Goal: Task Accomplishment & Management: Use online tool/utility

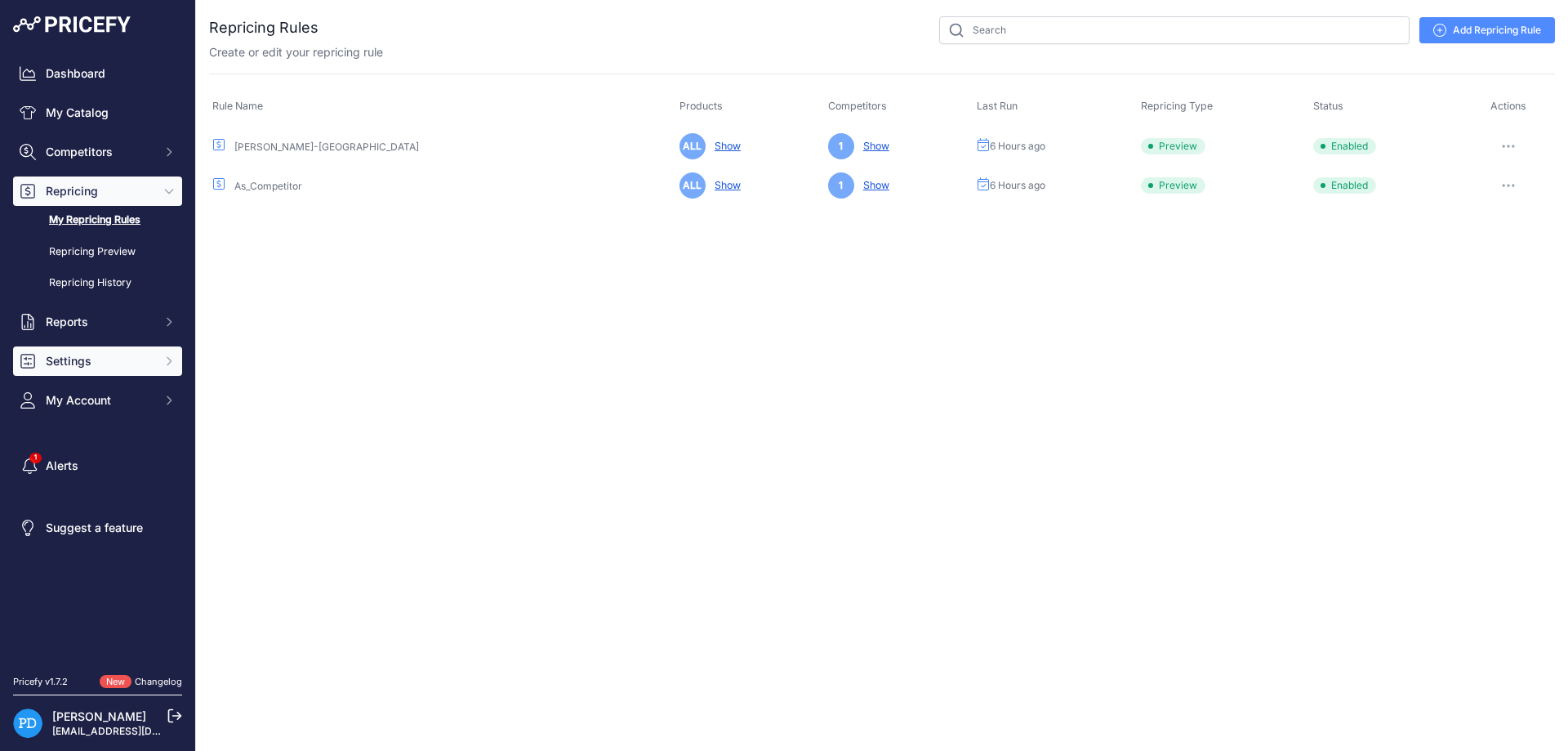
click at [97, 364] on span "Settings" at bounding box center [99, 361] width 107 height 16
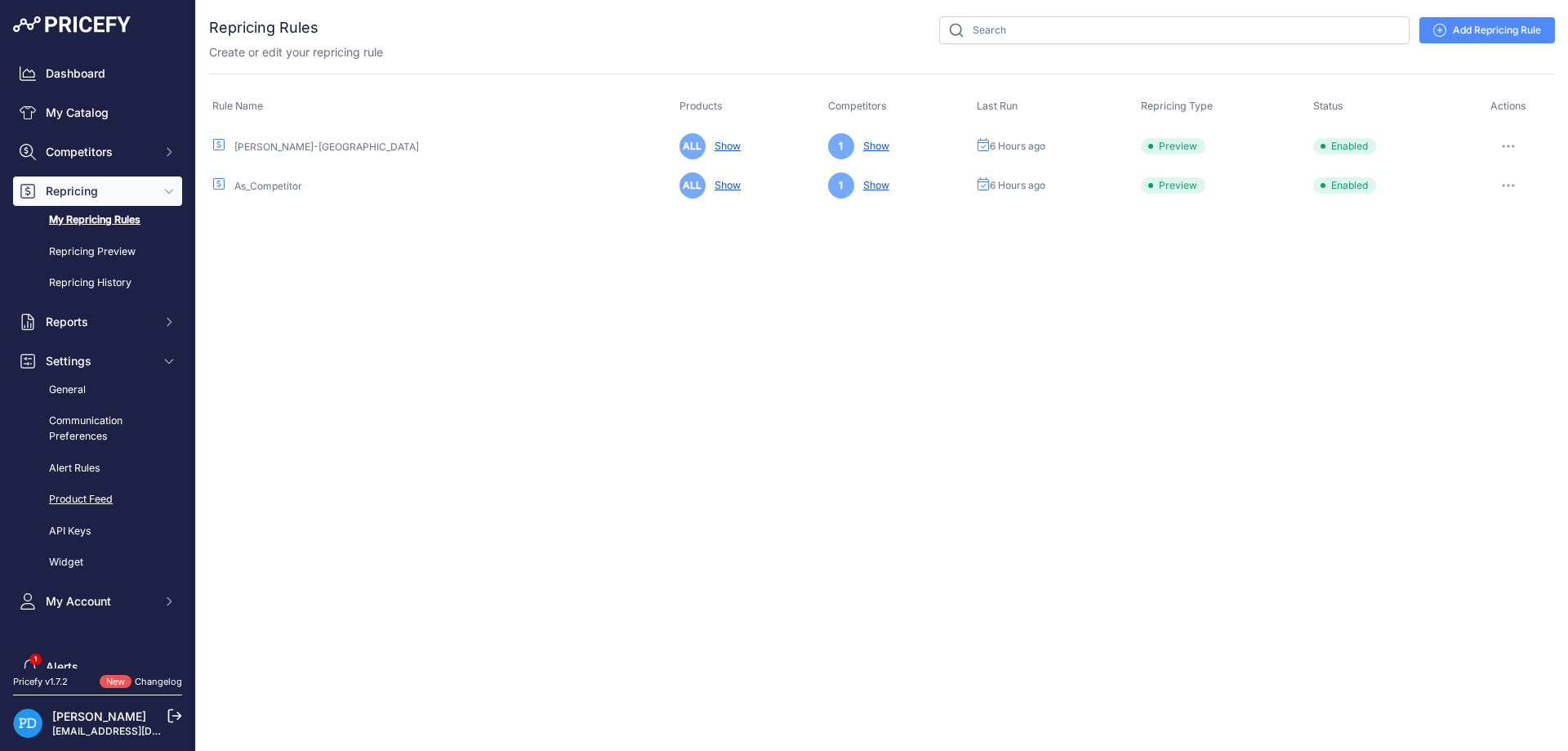
click at [88, 497] on link "Product Feed" at bounding box center [98, 499] width 169 height 29
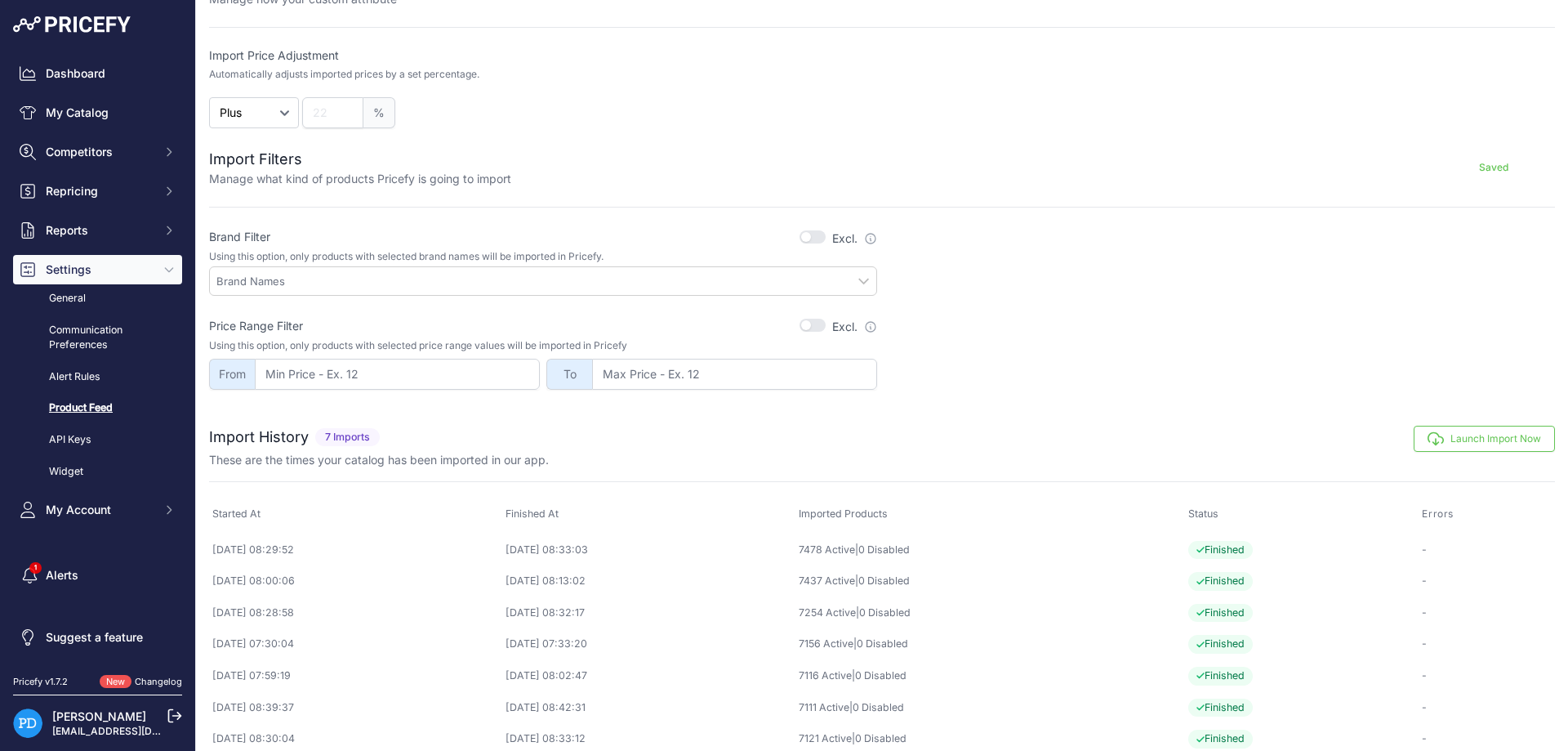
scroll to position [373, 0]
click at [1470, 422] on button "Launch Import Now" at bounding box center [1484, 433] width 141 height 26
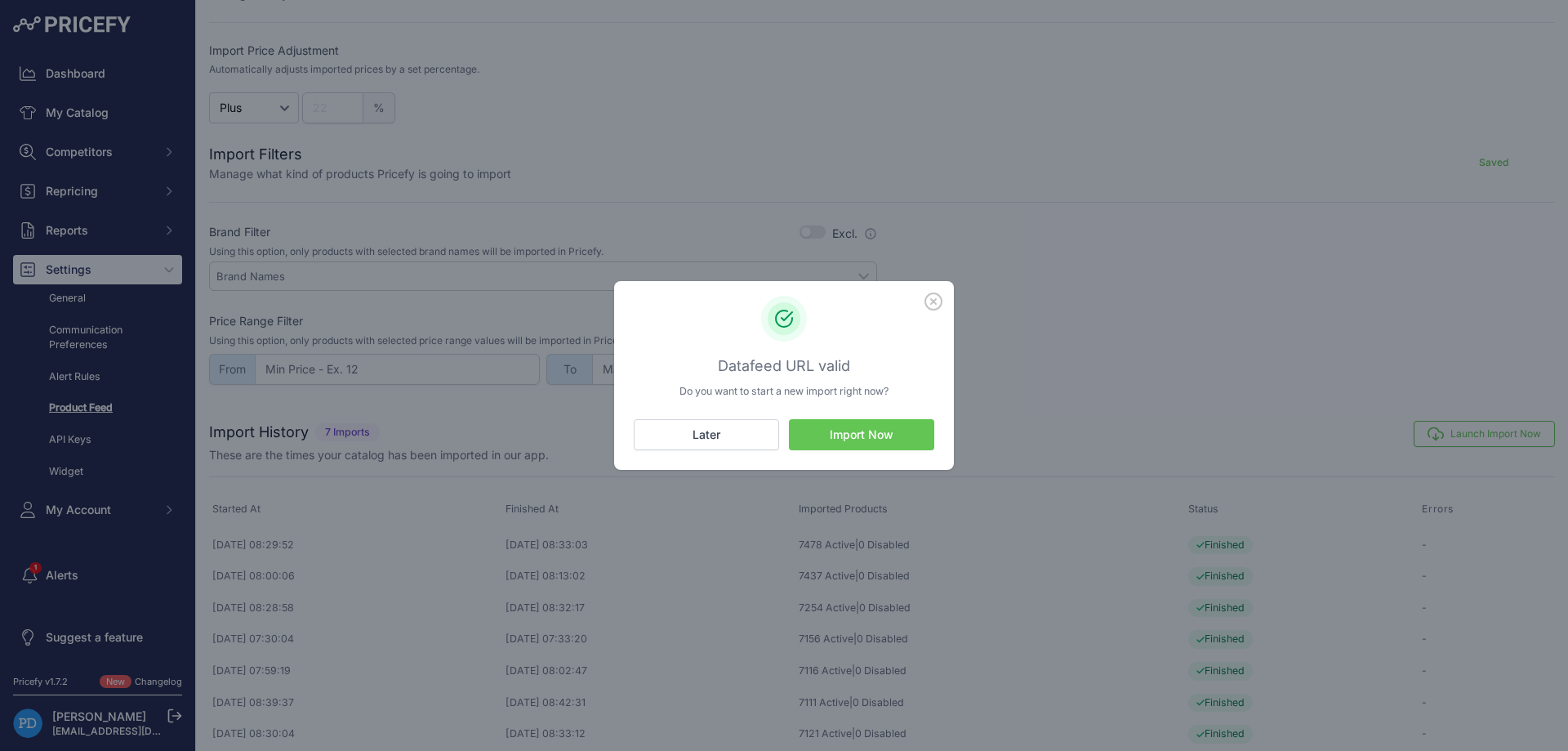
click at [839, 438] on button "Import Now" at bounding box center [862, 434] width 145 height 31
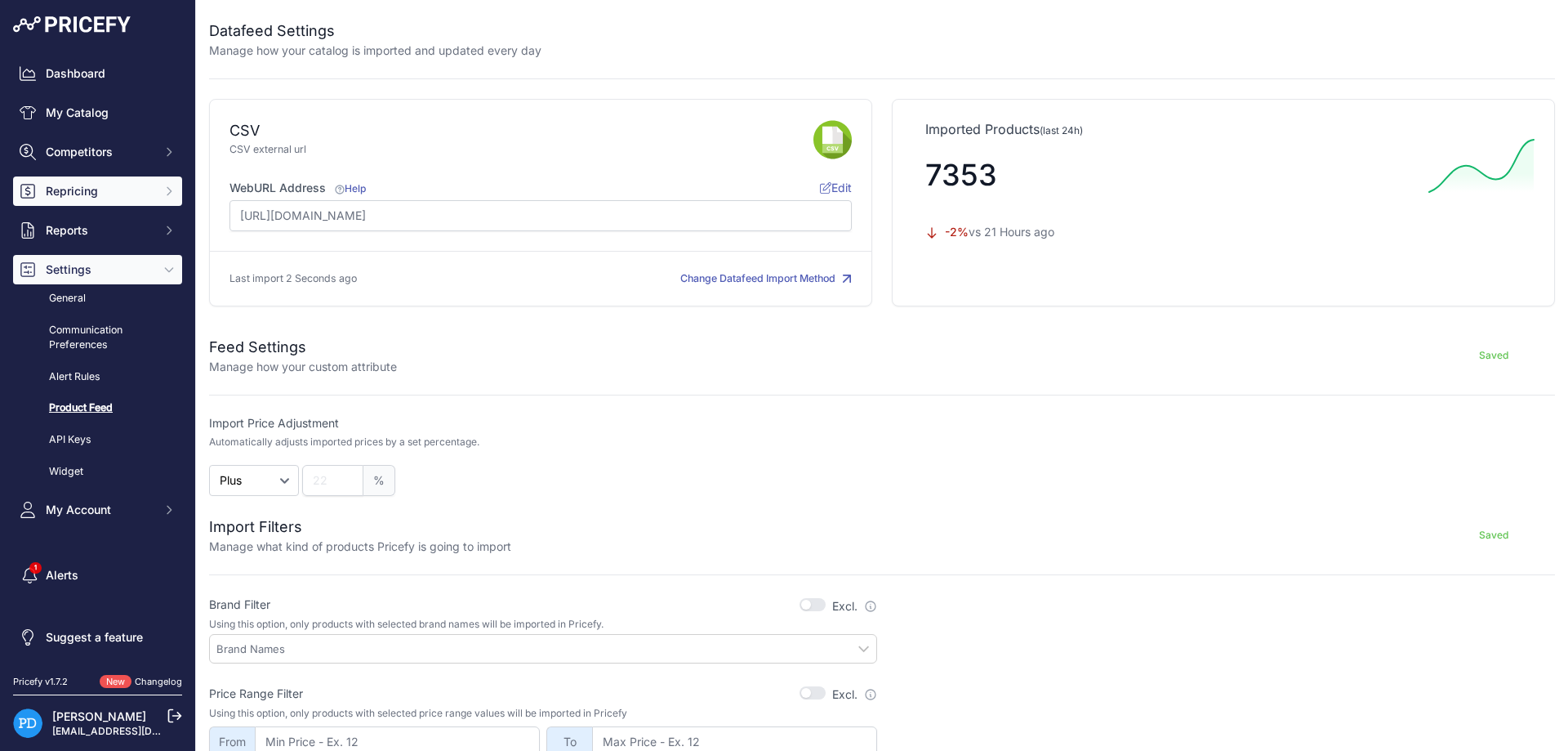
click at [70, 186] on span "Repricing" at bounding box center [99, 191] width 107 height 16
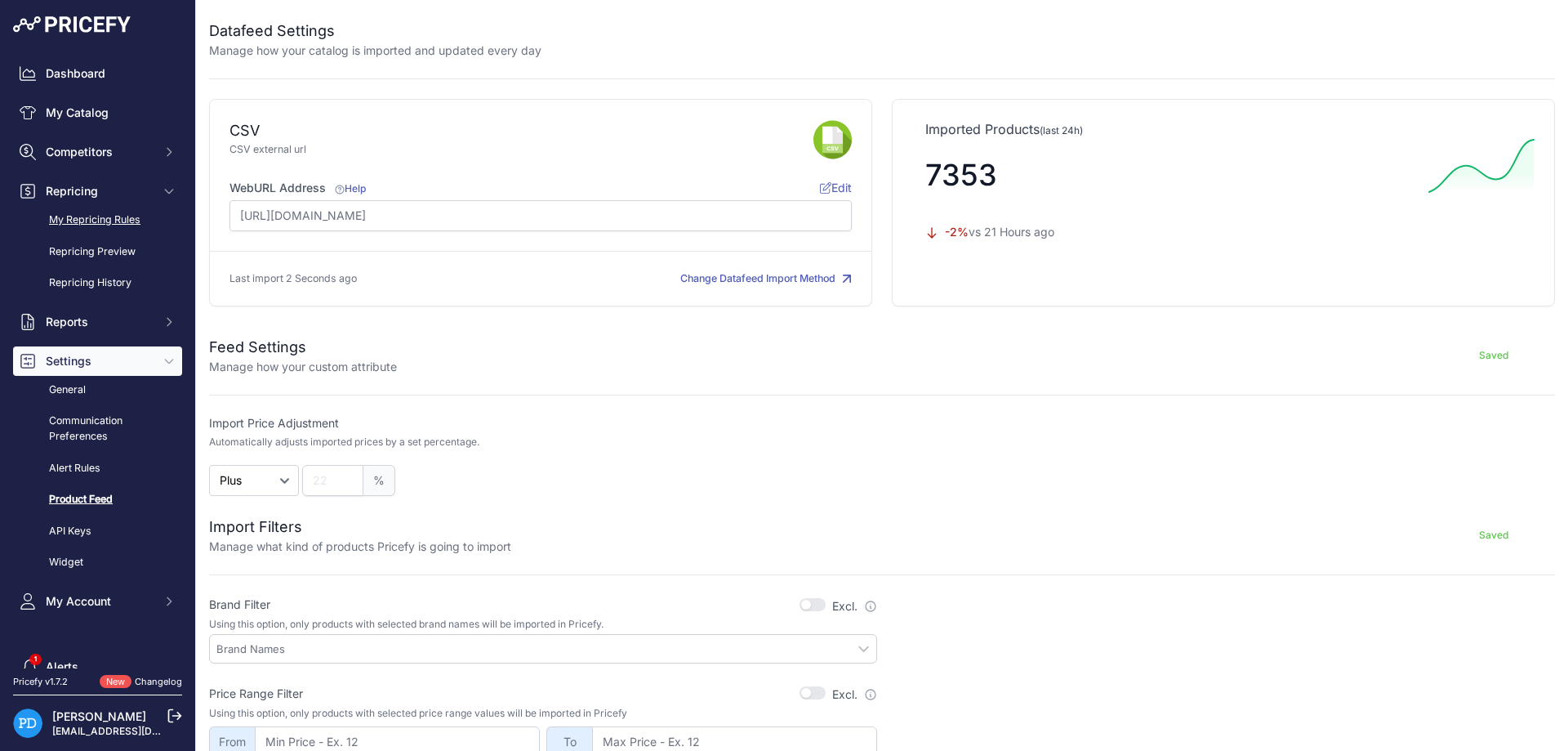
click at [73, 227] on link "My Repricing Rules" at bounding box center [98, 220] width 169 height 29
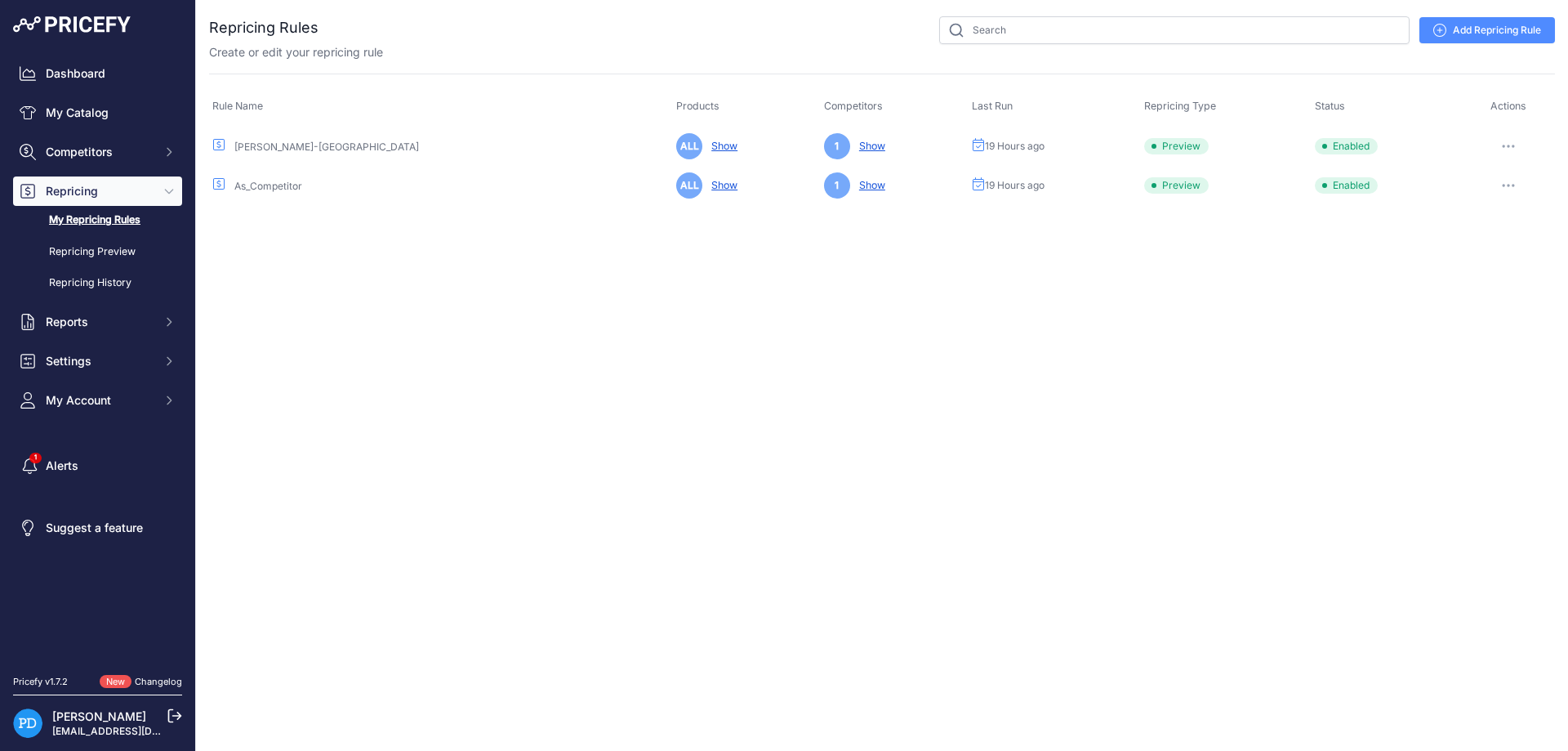
click at [1509, 150] on button "button" at bounding box center [1508, 146] width 33 height 23
click at [1473, 226] on button "Reprice Now" at bounding box center [1499, 232] width 104 height 26
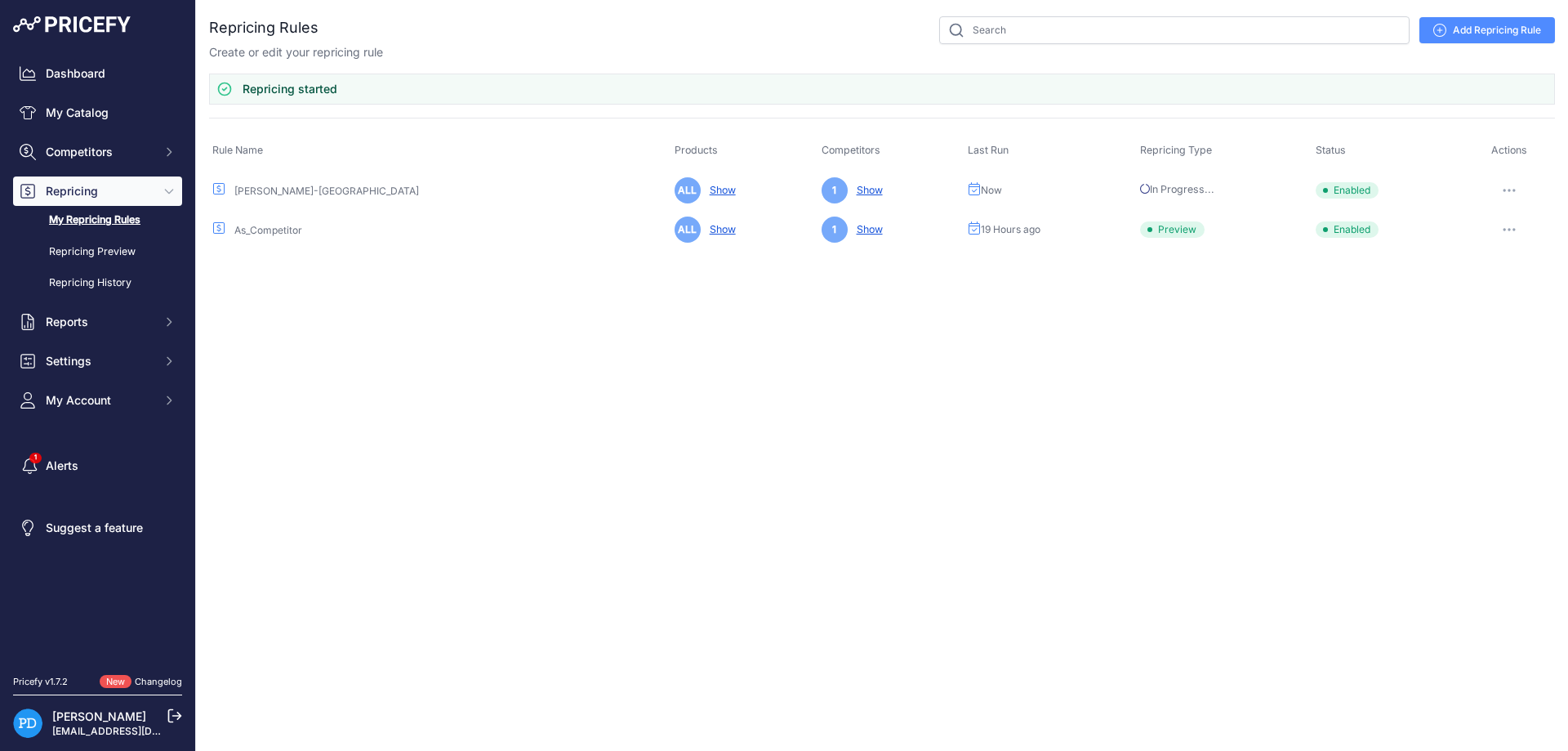
click at [1507, 229] on icon "button" at bounding box center [1509, 230] width 13 height 4
click at [1477, 309] on button "Reprice Now" at bounding box center [1499, 316] width 104 height 26
